Goal: Task Accomplishment & Management: Manage account settings

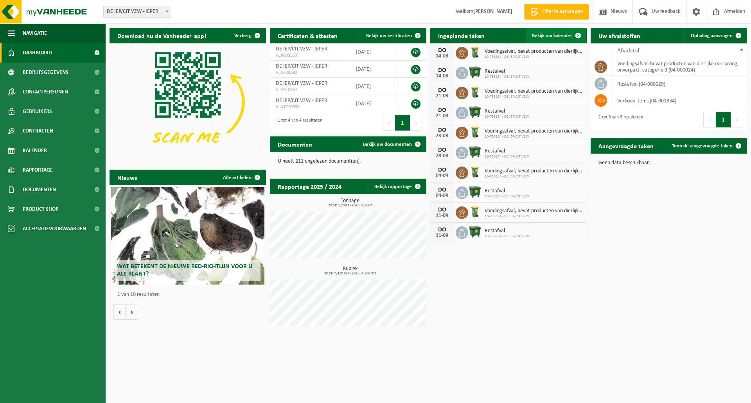
click at [555, 35] on span "Bekijk uw kalender" at bounding box center [552, 35] width 40 height 5
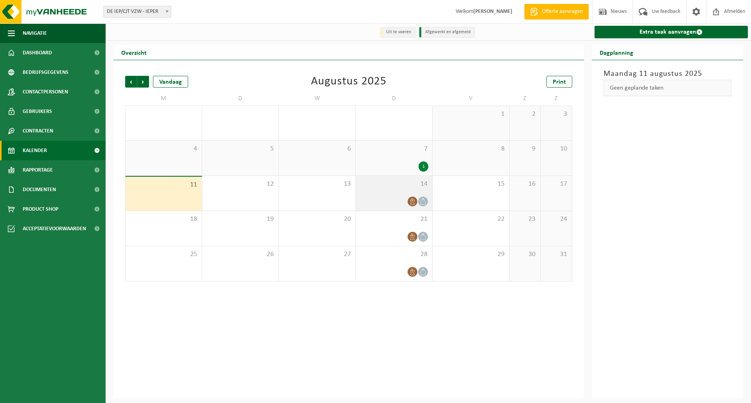
click at [381, 194] on div "14" at bounding box center [394, 193] width 77 height 35
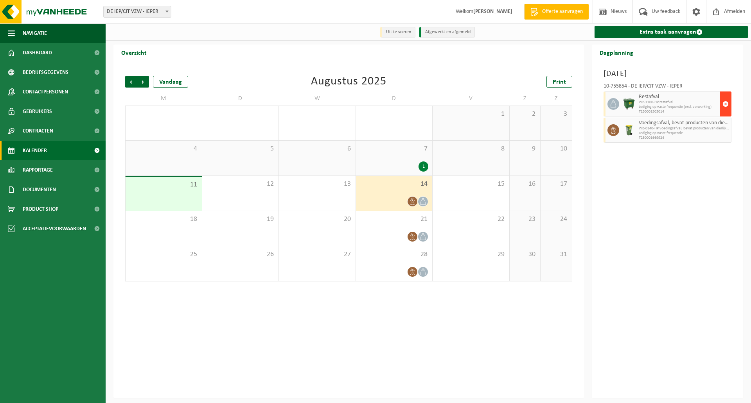
click at [724, 104] on span "button" at bounding box center [725, 104] width 6 height 16
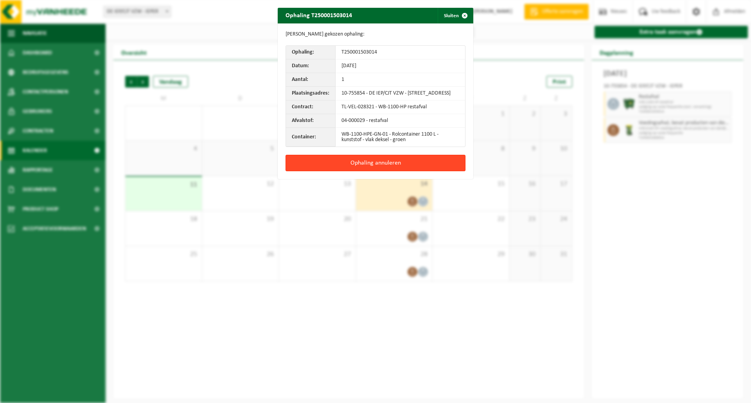
click at [404, 170] on button "Ophaling annuleren" at bounding box center [376, 163] width 180 height 16
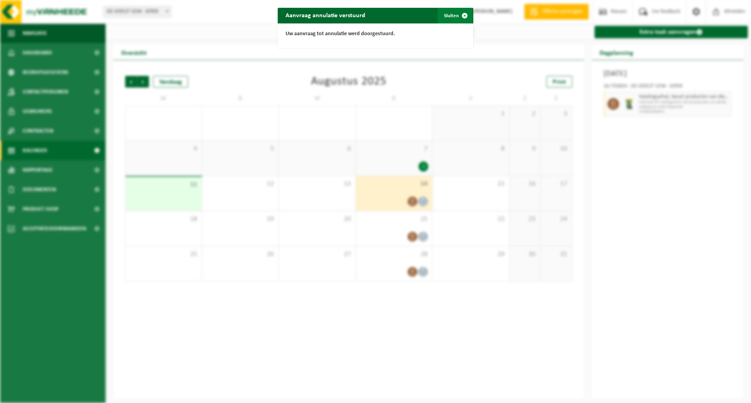
click at [462, 13] on span "button" at bounding box center [465, 16] width 16 height 16
